Goal: Information Seeking & Learning: Find specific page/section

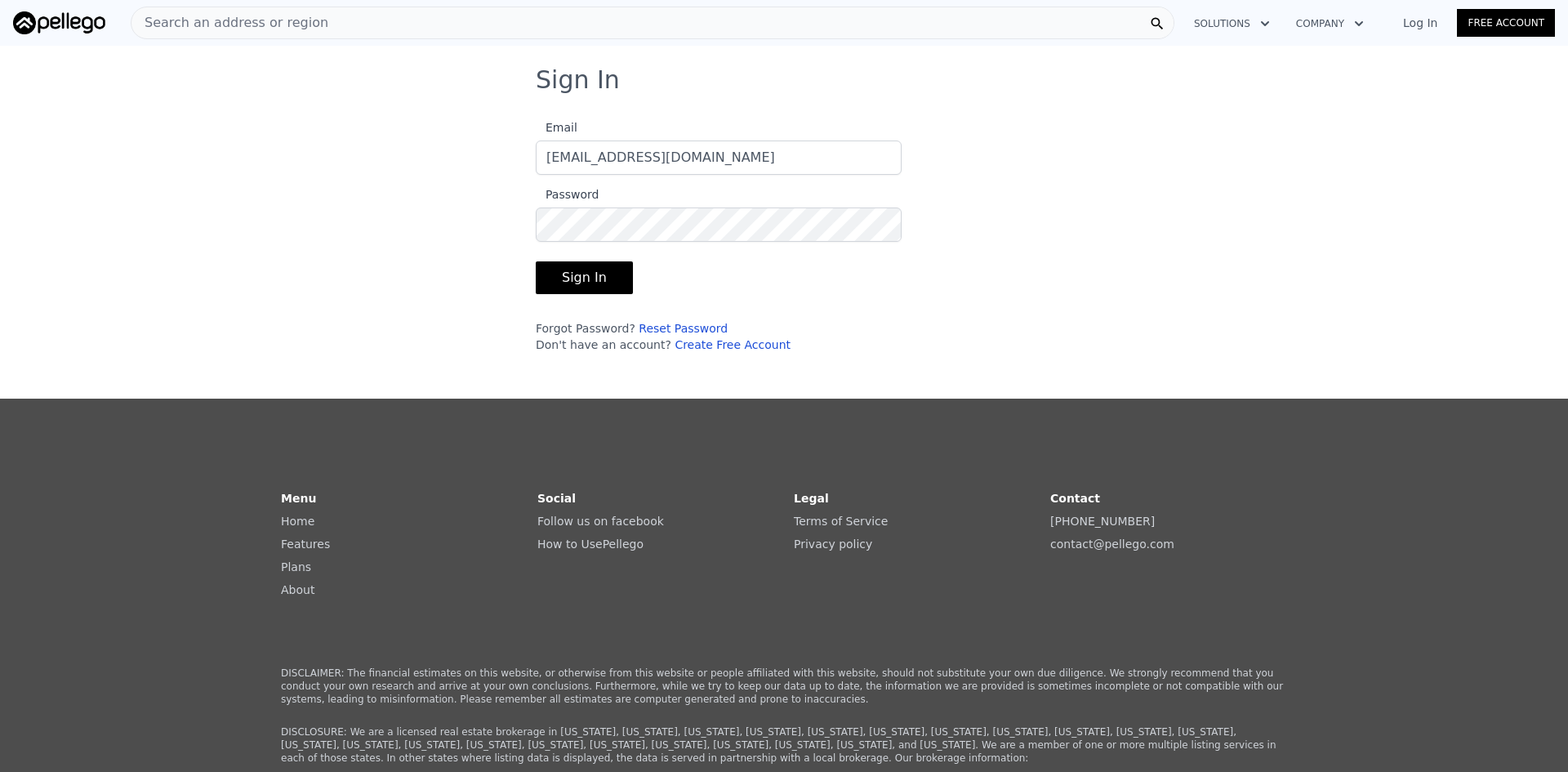
type input "[EMAIL_ADDRESS][DOMAIN_NAME]"
click at [536, 261] on button "Sign In" at bounding box center [584, 277] width 97 height 33
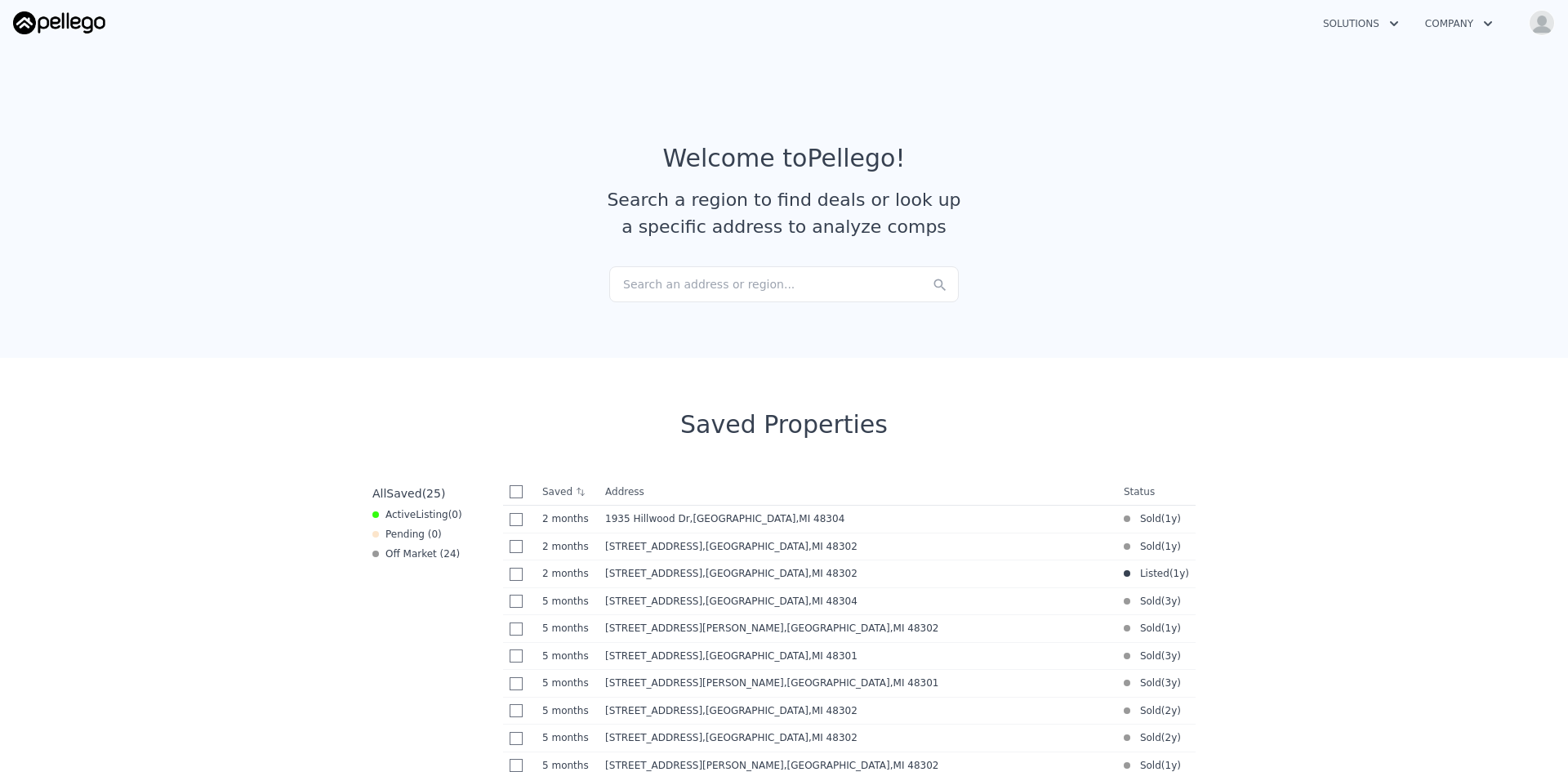
scroll to position [163, 0]
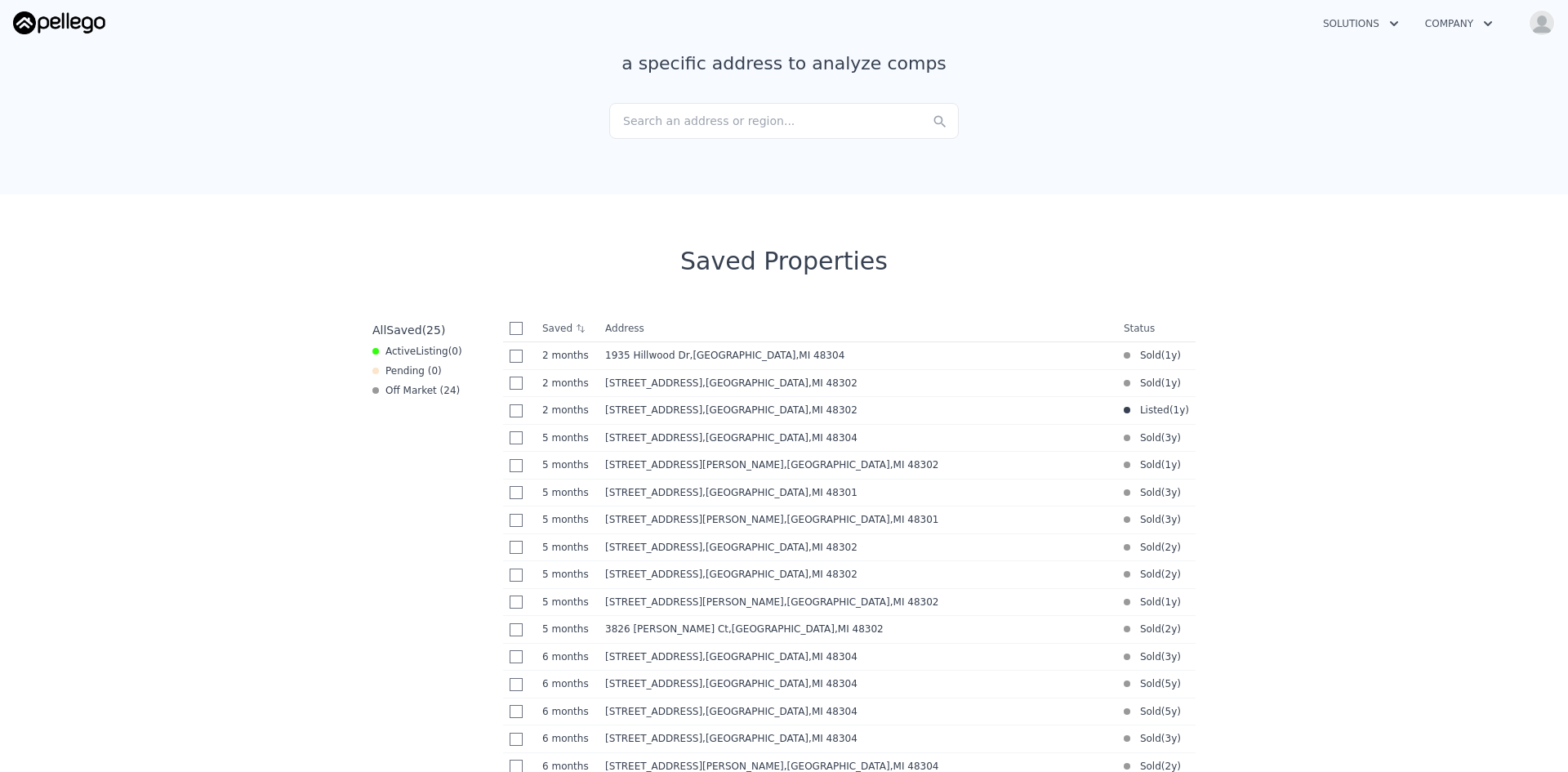
click at [563, 328] on th "Saved" at bounding box center [567, 328] width 63 height 26
click at [582, 330] on th "Saved" at bounding box center [567, 328] width 63 height 26
click at [576, 324] on icon at bounding box center [581, 328] width 9 height 9
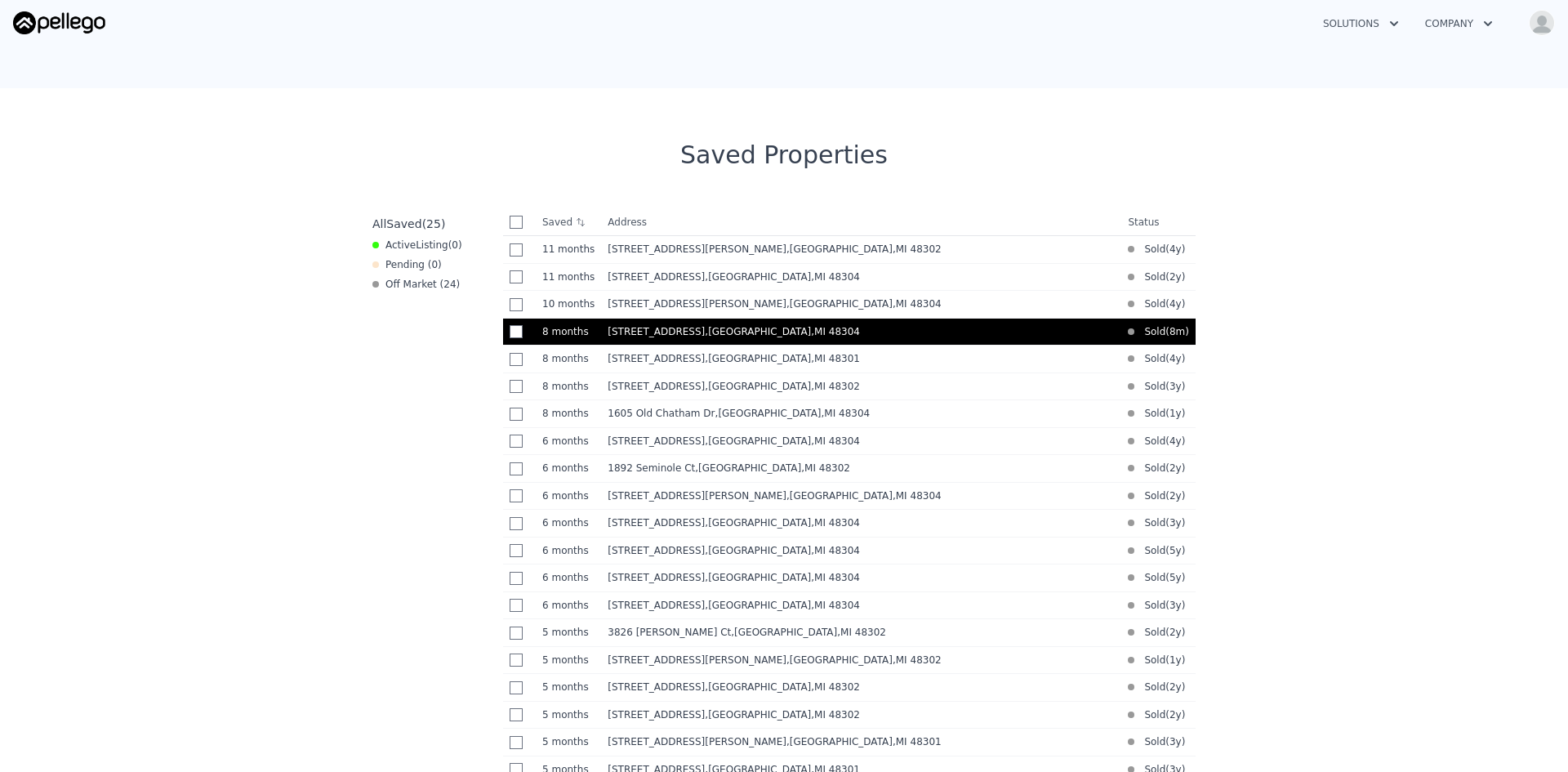
scroll to position [408, 0]
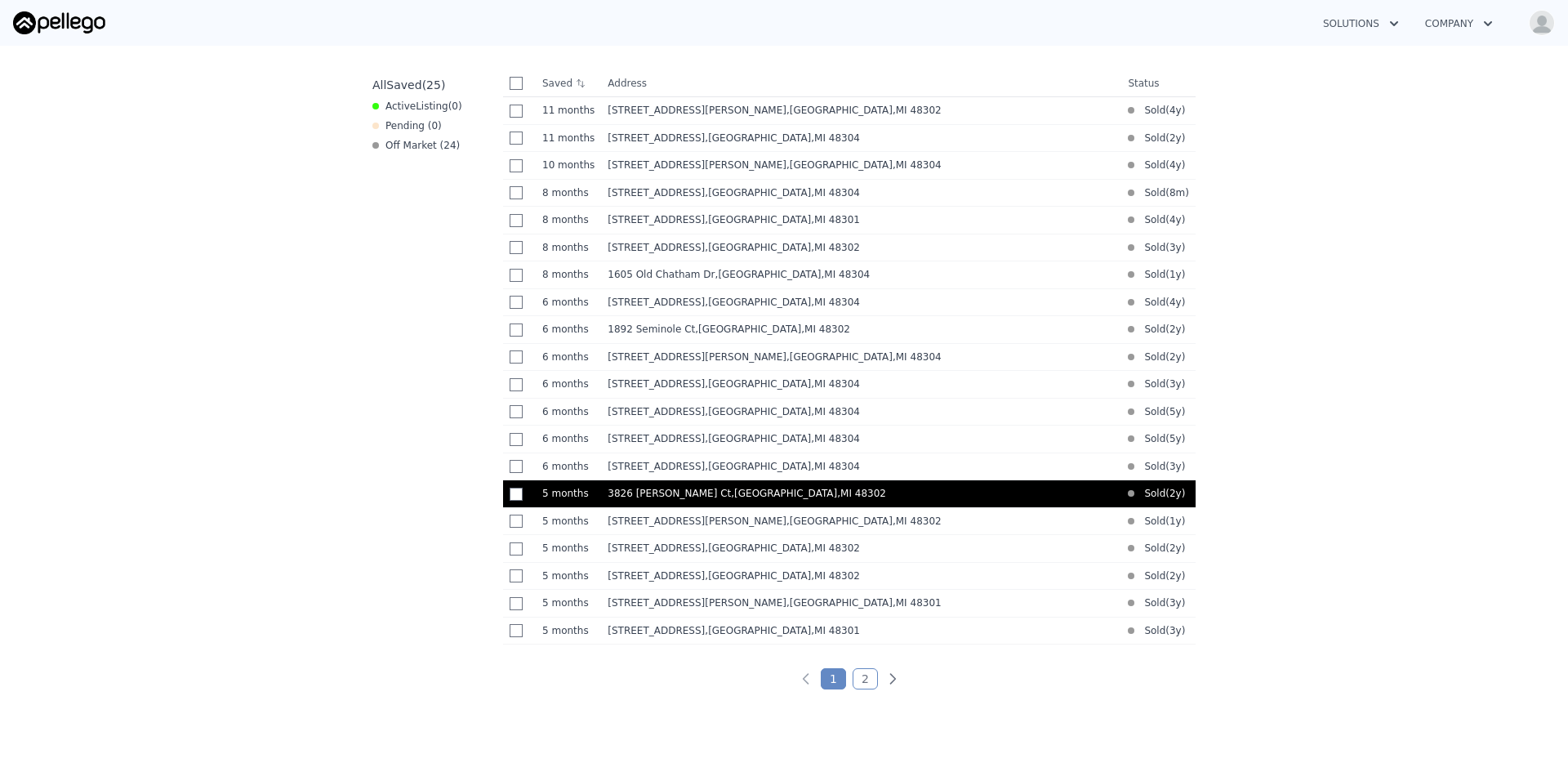
click at [822, 500] on div "3826 Marr Ct , Oakland County , MI 48302" at bounding box center [861, 494] width 507 height 13
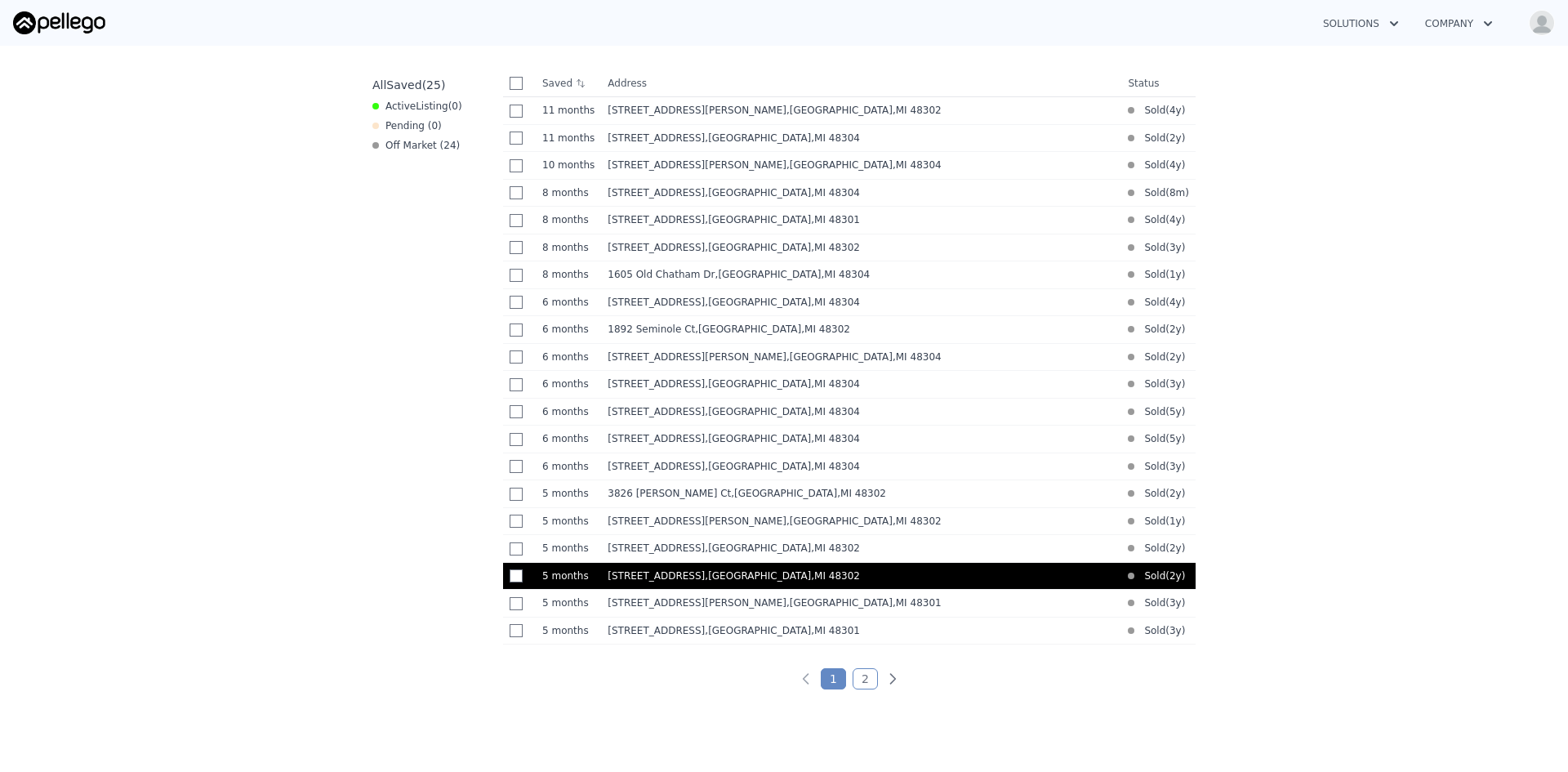
click at [752, 582] on span ", Oakland County , MI 48302" at bounding box center [785, 575] width 162 height 11
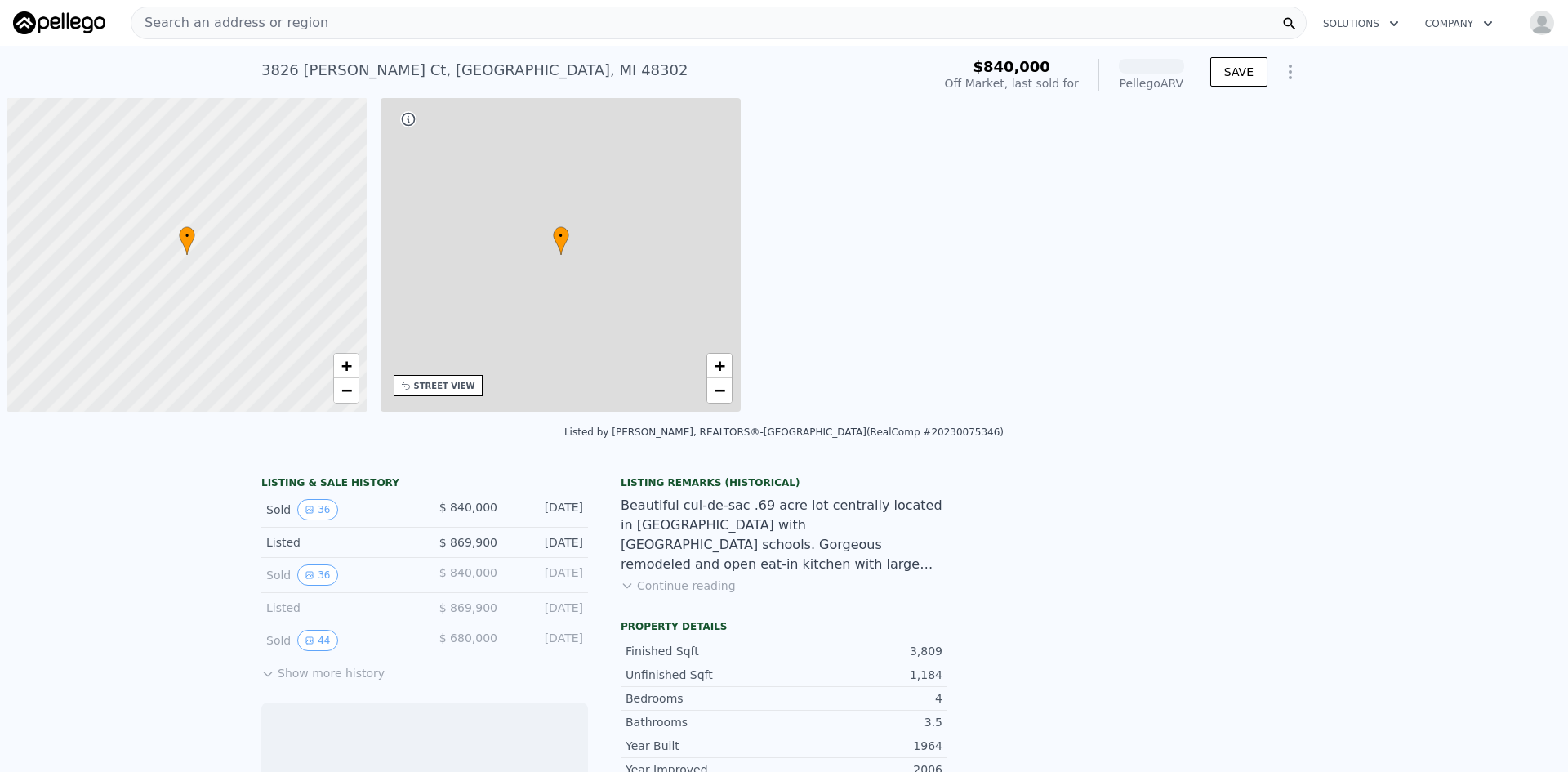
scroll to position [0, 7]
